Goal: Task Accomplishment & Management: Use online tool/utility

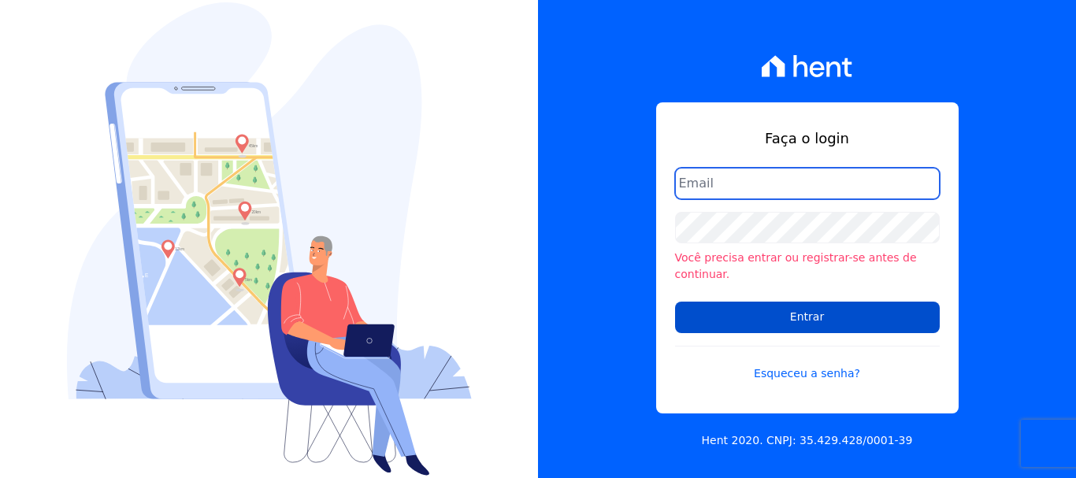
type input "[PERSON_NAME][EMAIL_ADDRESS][DOMAIN_NAME]"
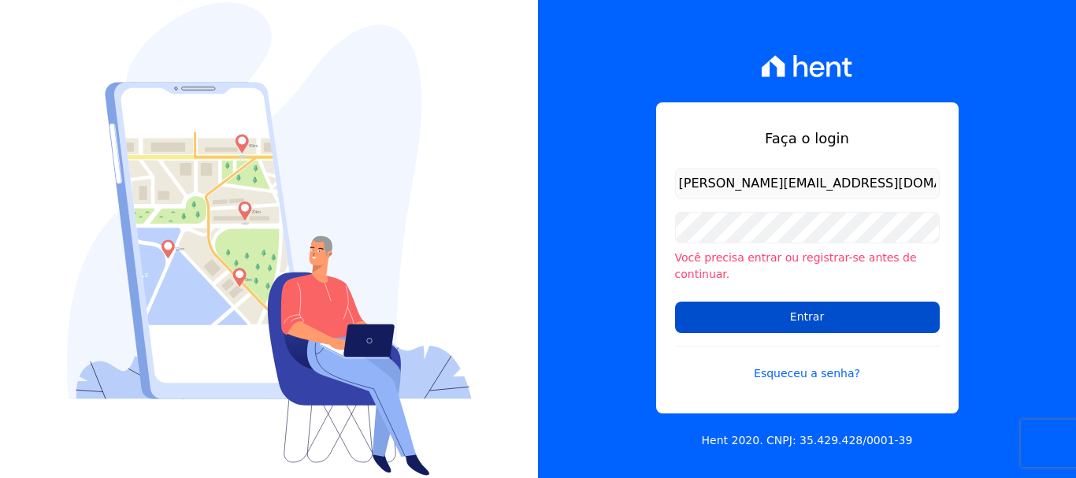
click at [811, 302] on input "Entrar" at bounding box center [807, 317] width 265 height 31
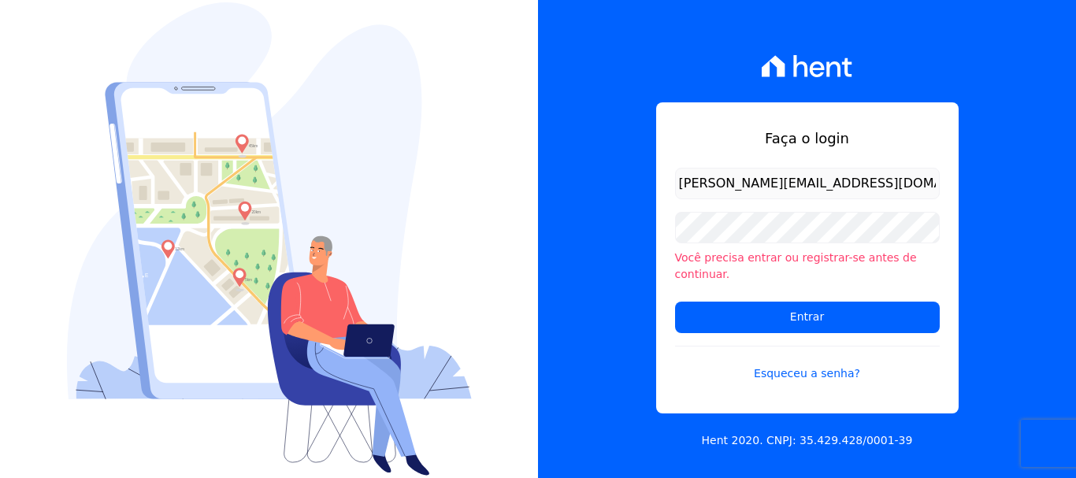
click at [804, 325] on form "renato.rodrigues@viasul.com Você precisa entrar ou registrar-se antes de contin…" at bounding box center [807, 284] width 265 height 233
